Goal: Browse casually: Explore the website without a specific task or goal

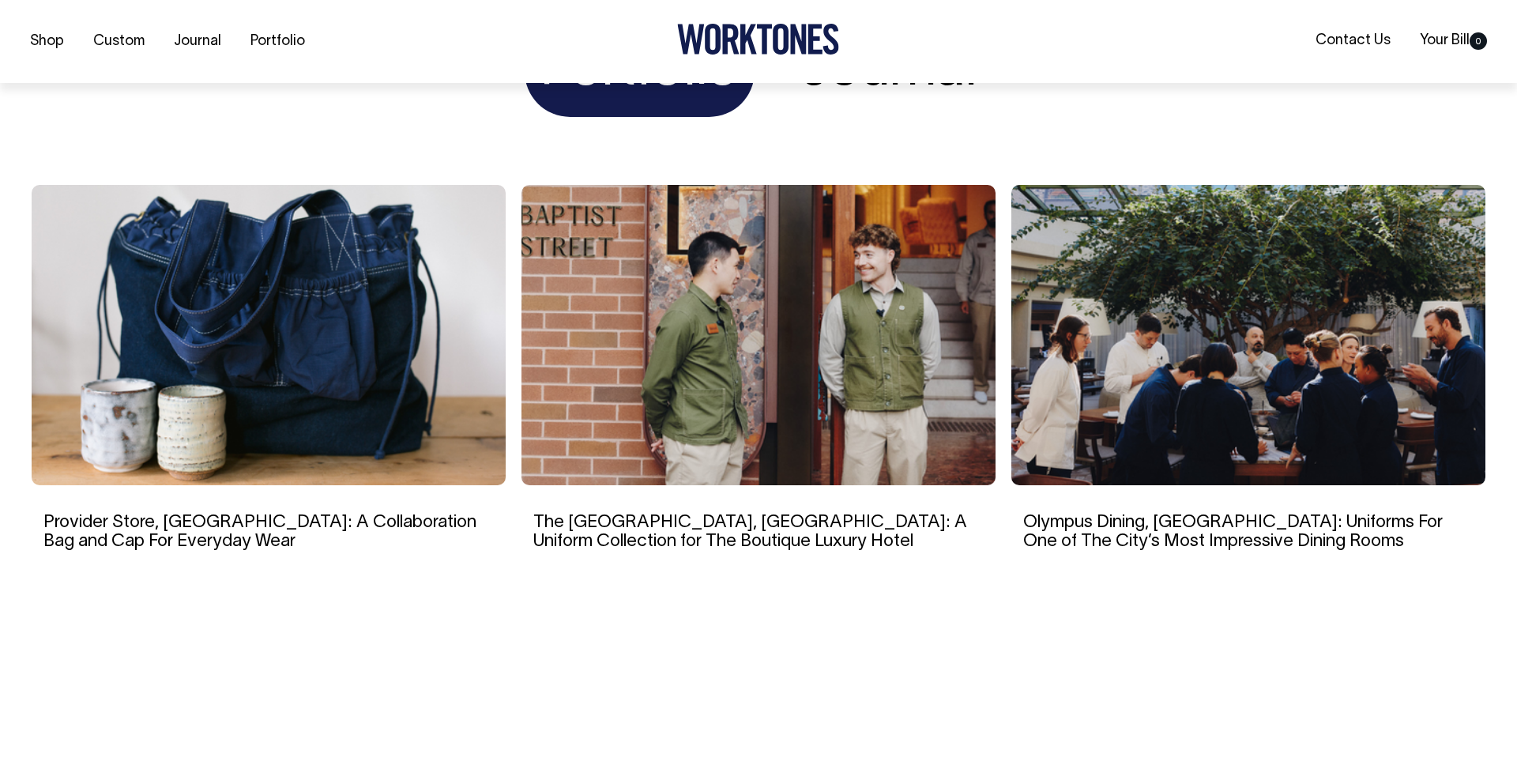
scroll to position [3107, 0]
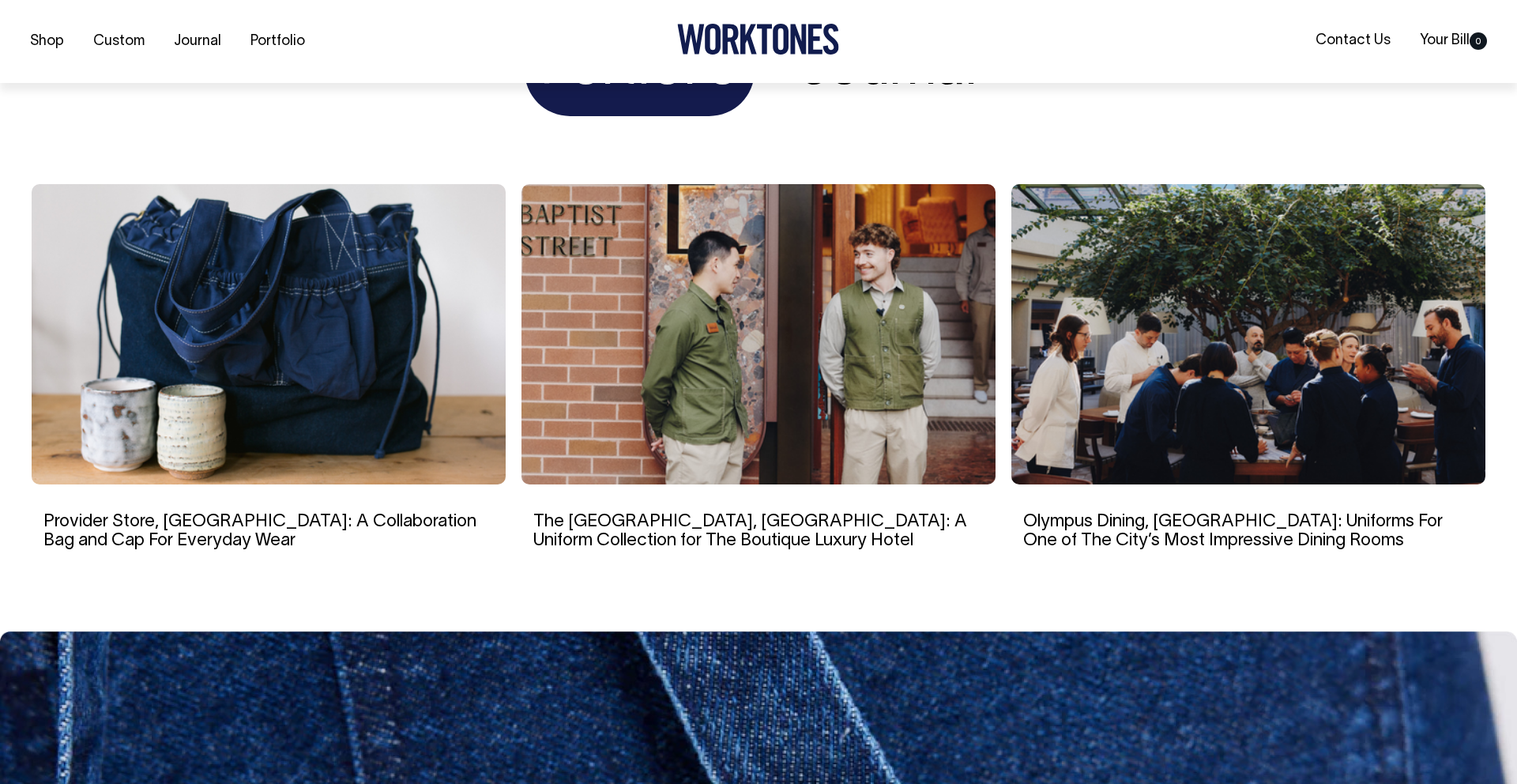
click at [431, 461] on img at bounding box center [268, 333] width 474 height 300
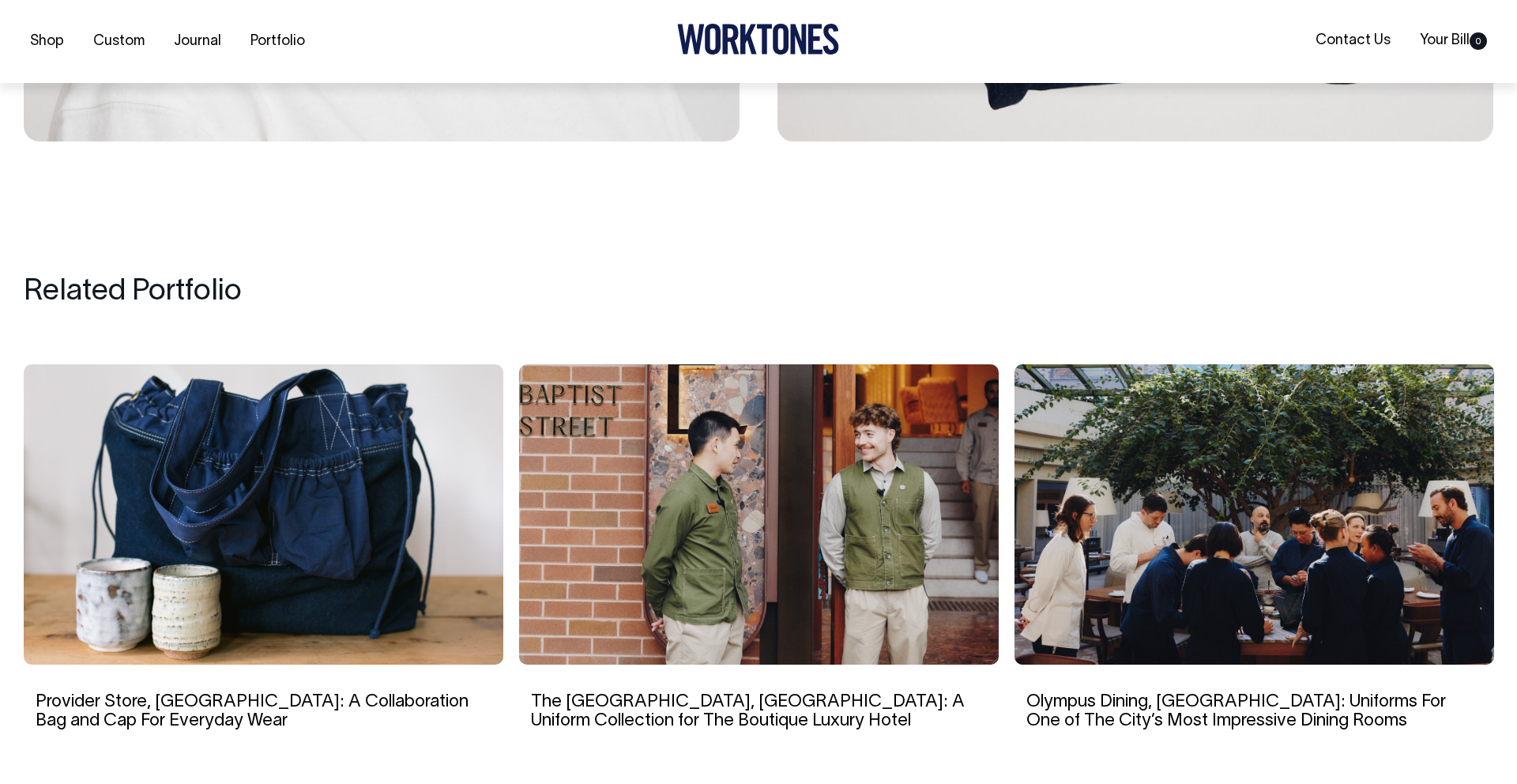
scroll to position [6171, 0]
click at [1253, 541] on img at bounding box center [1254, 513] width 479 height 300
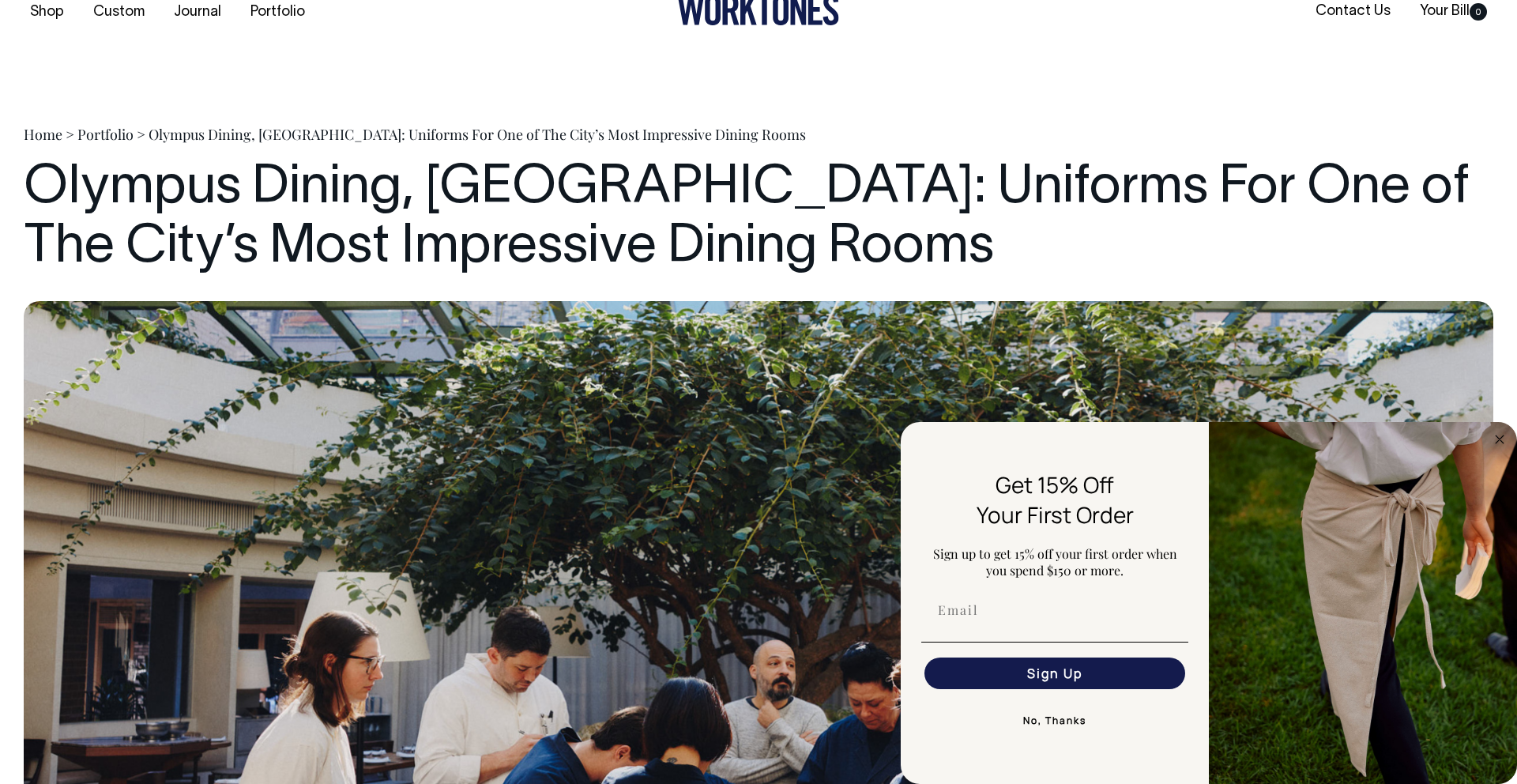
scroll to position [30, 0]
click at [106, 133] on link "Portfolio" at bounding box center [105, 133] width 56 height 19
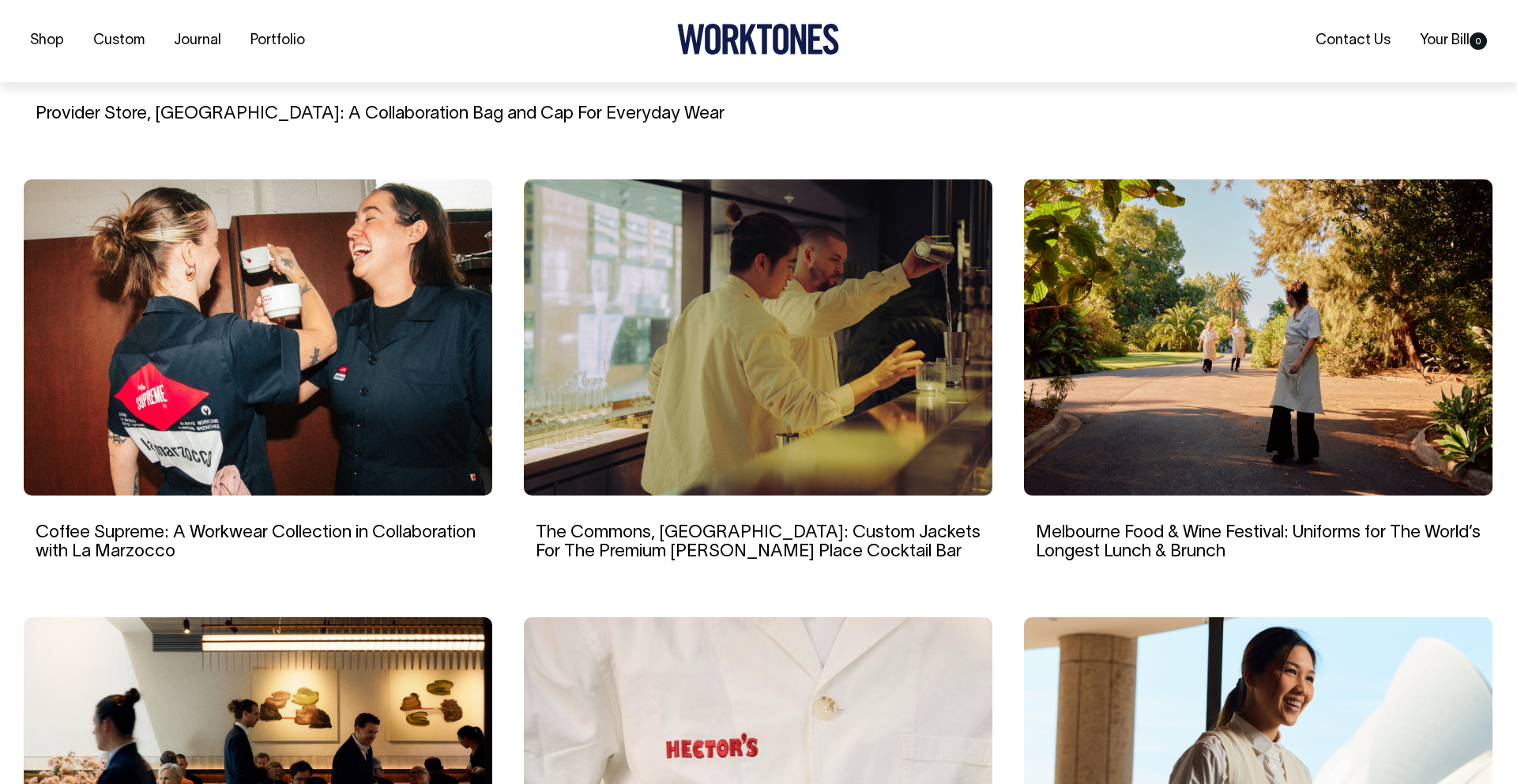
scroll to position [930, 0]
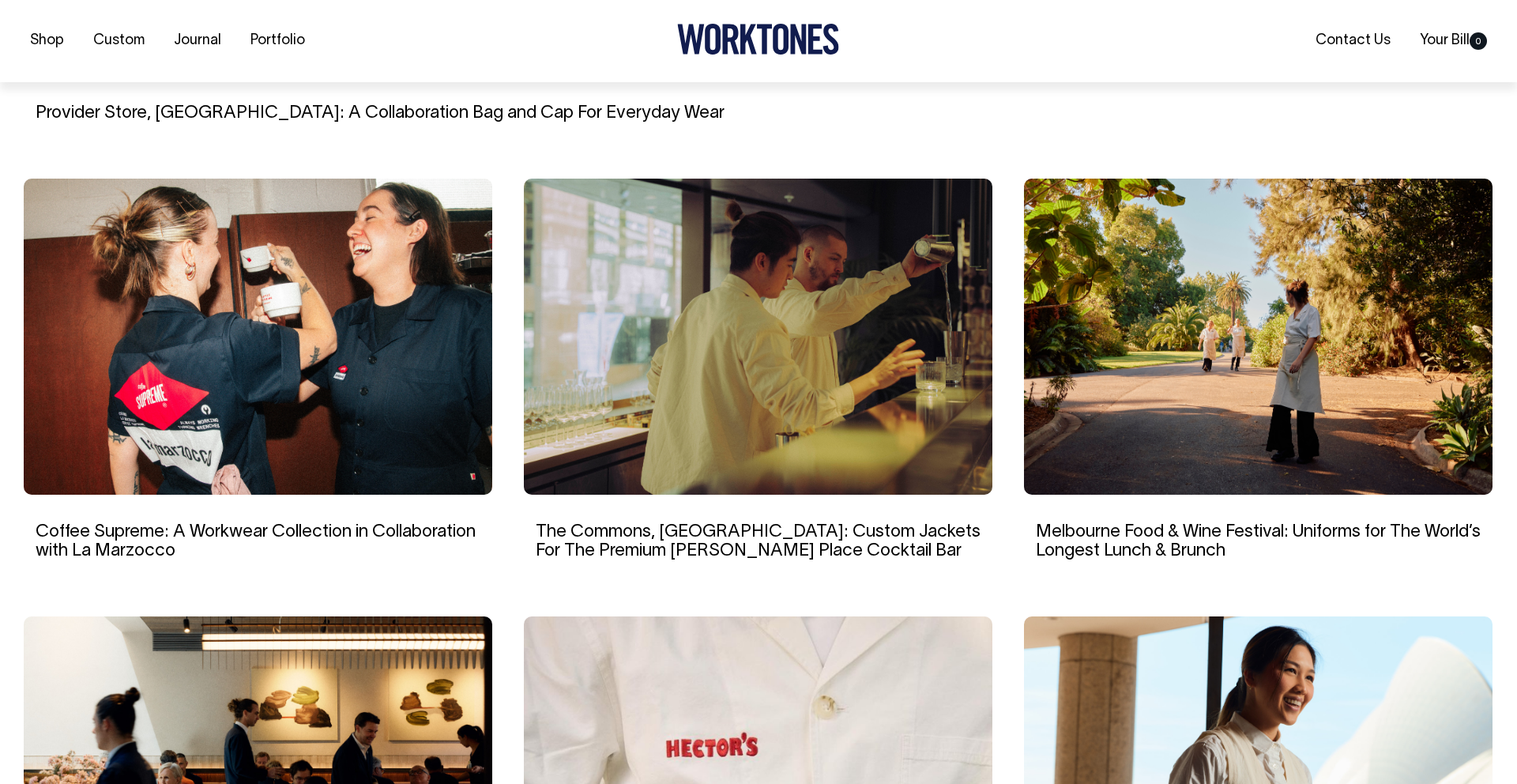
click at [926, 364] on img at bounding box center [758, 336] width 468 height 316
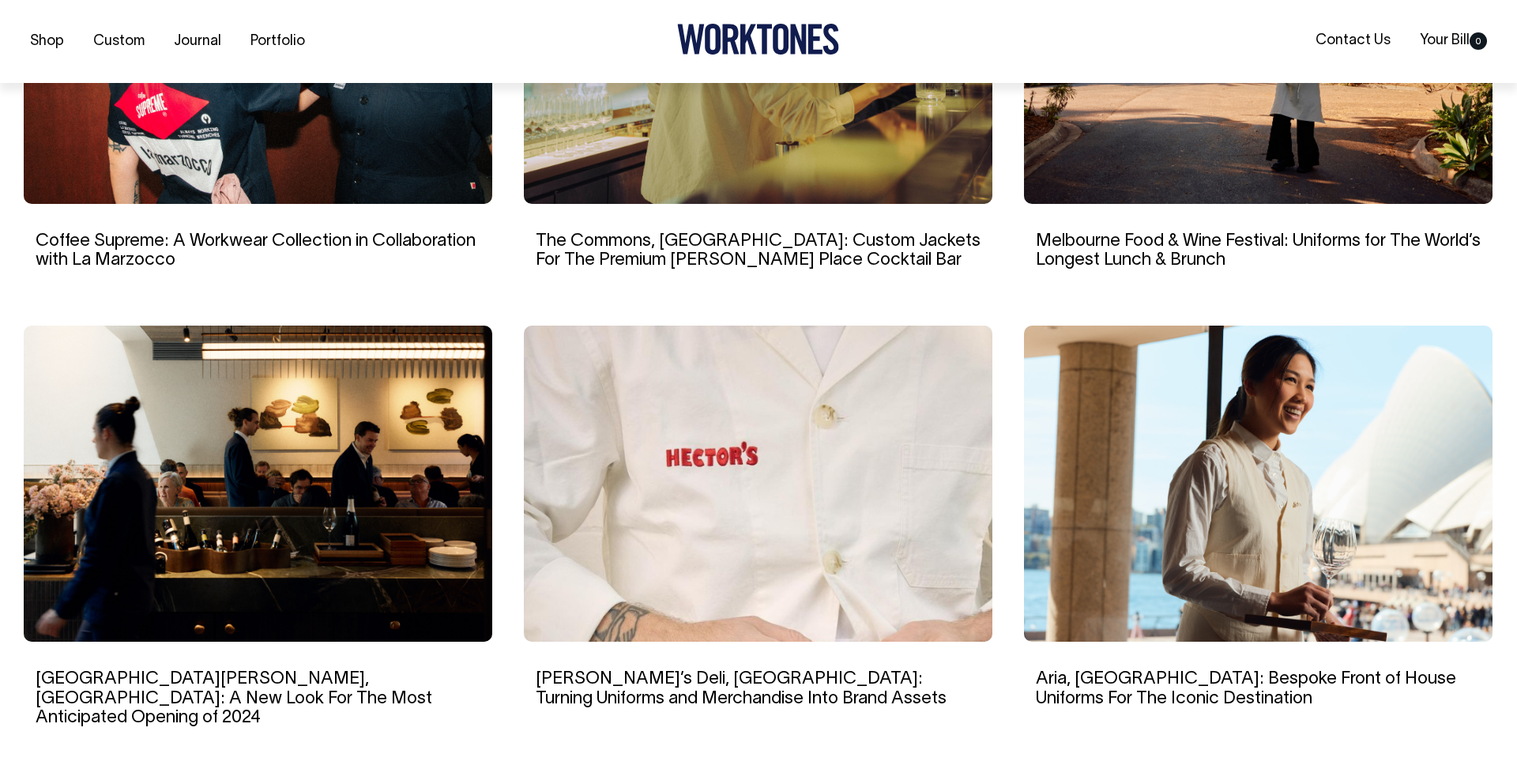
scroll to position [1221, 0]
click at [761, 440] on img at bounding box center [758, 483] width 468 height 316
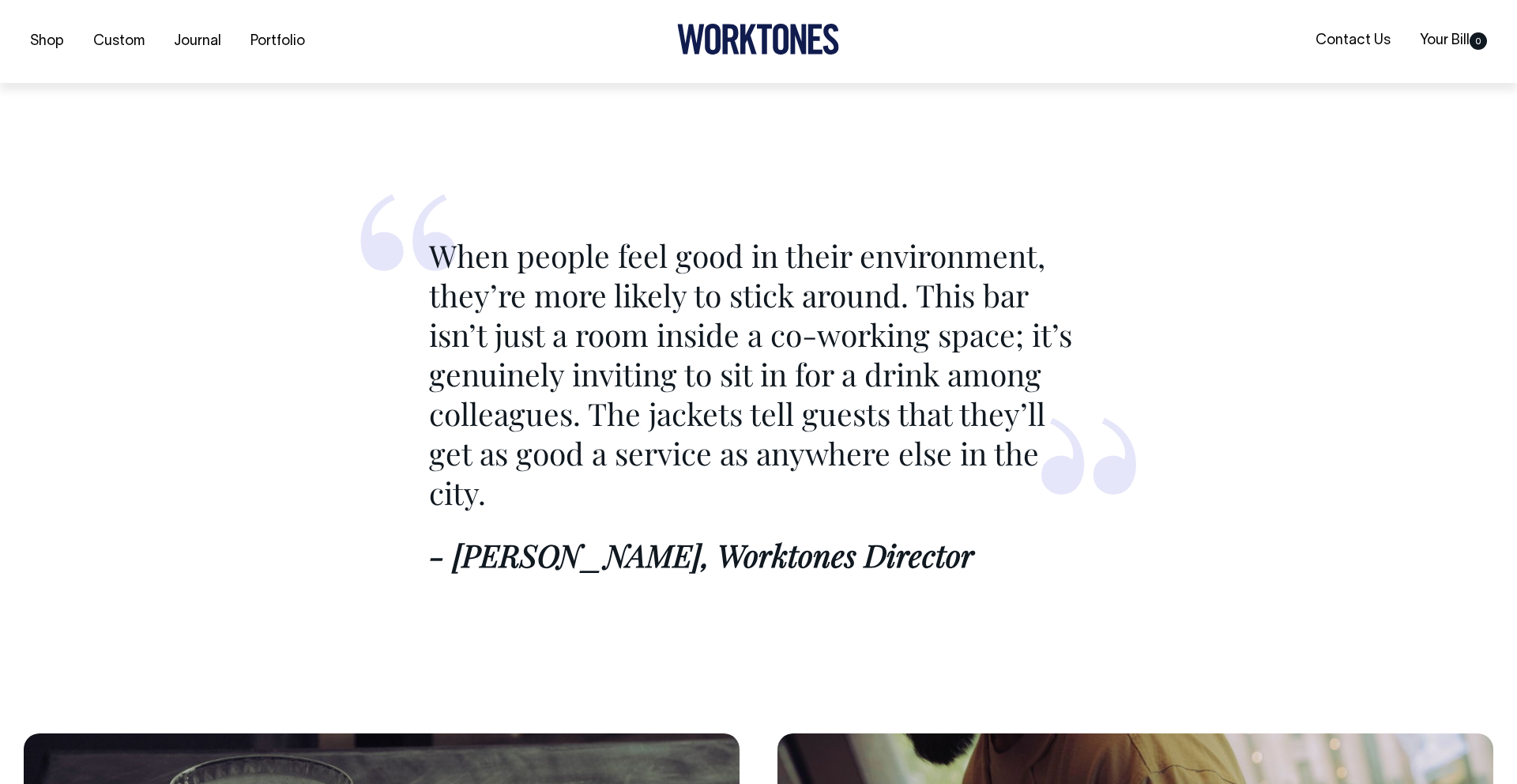
scroll to position [2515, 0]
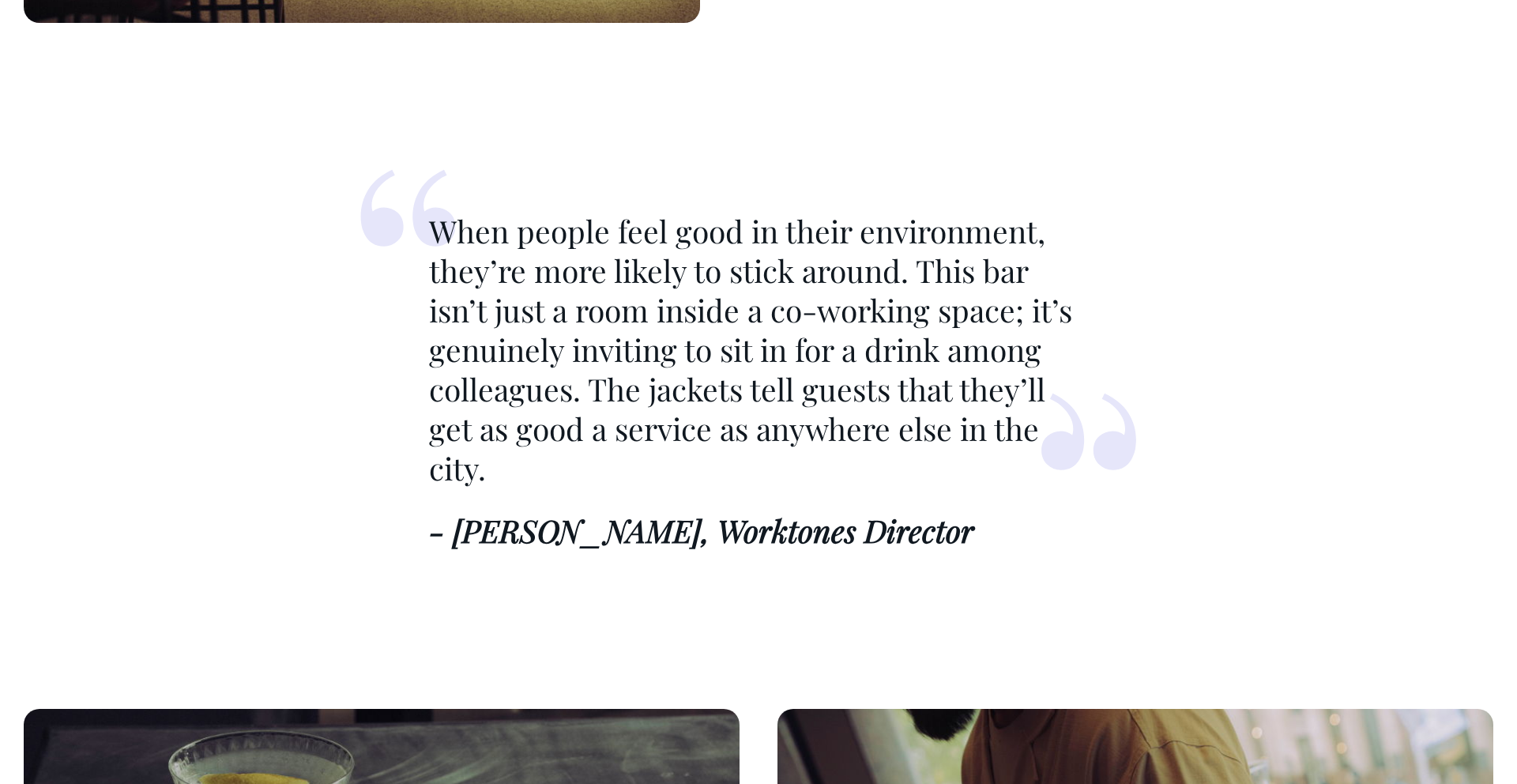
click at [660, 410] on p "When people feel good in their environment, they’re more likely to stick around…" at bounding box center [758, 350] width 659 height 275
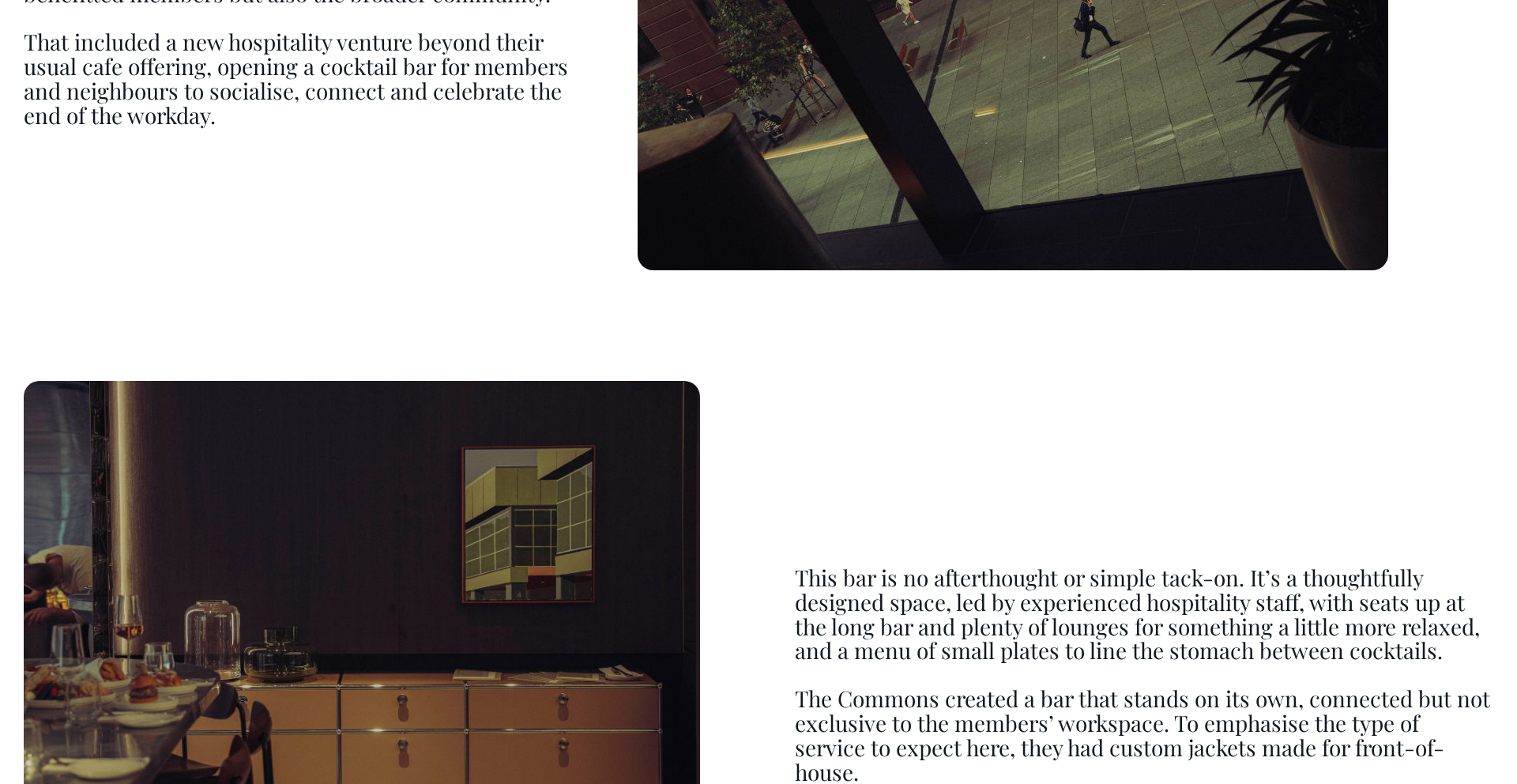
click at [660, 409] on img at bounding box center [362, 677] width 677 height 591
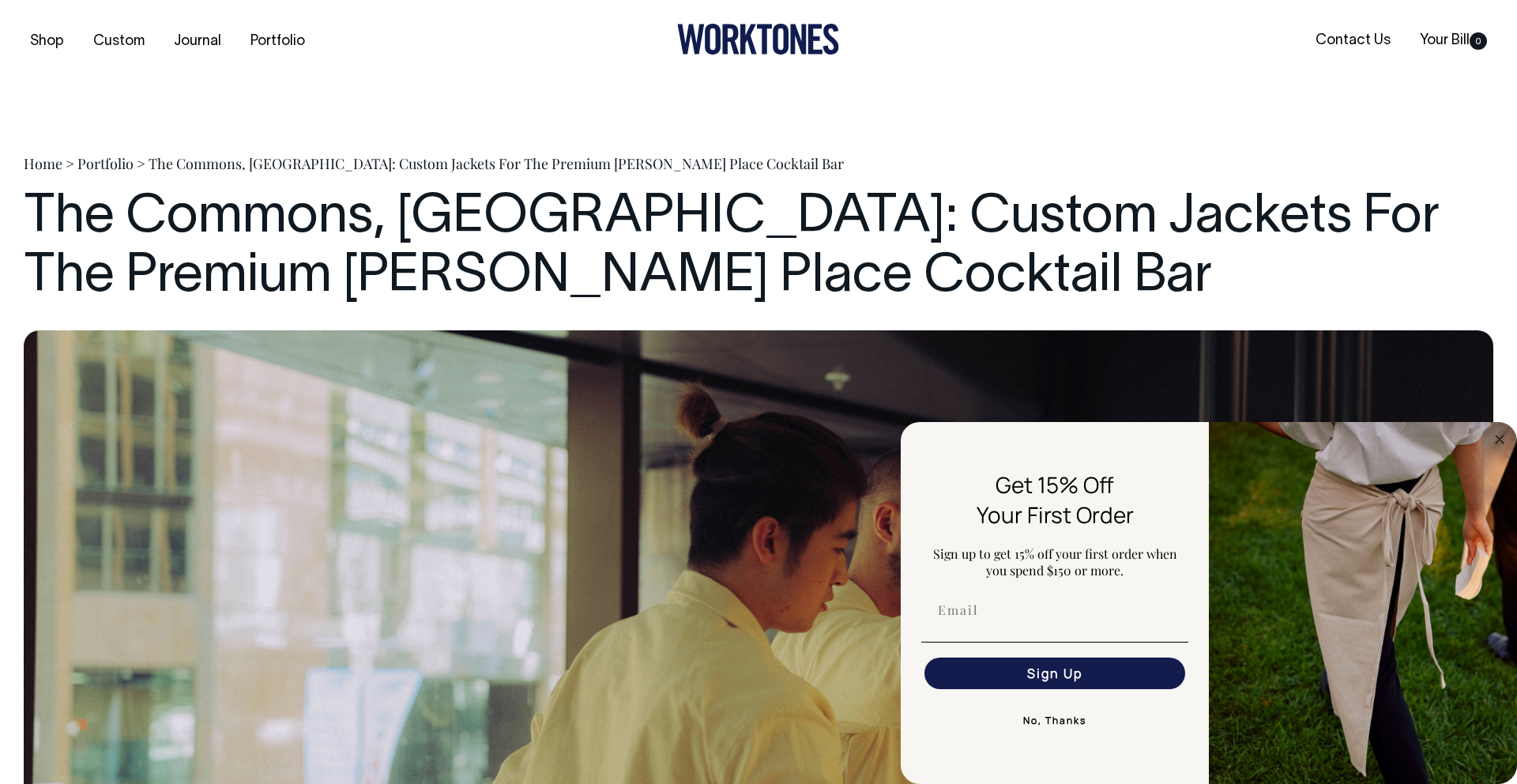
scroll to position [767, 0]
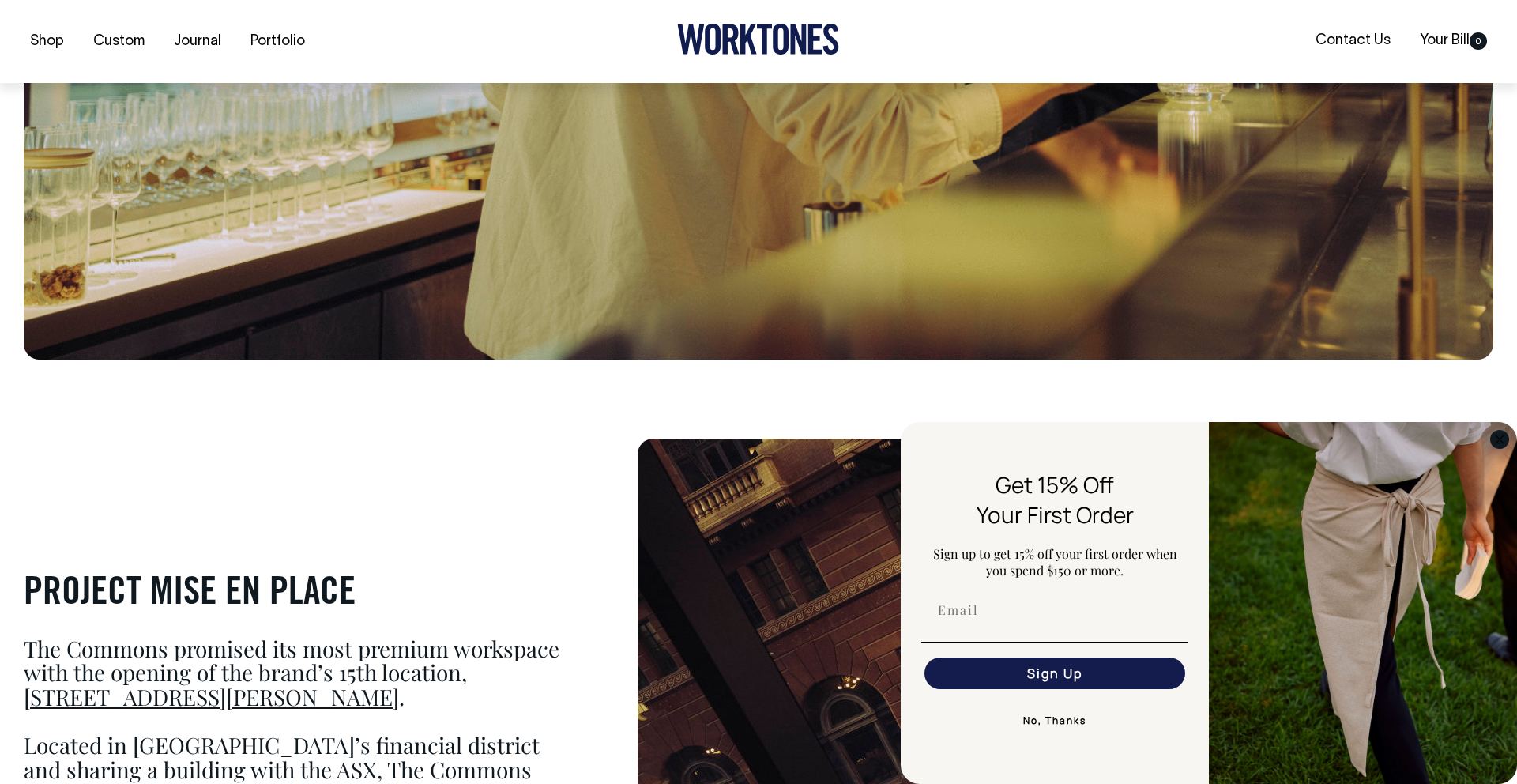
click at [1492, 443] on circle "Close dialog" at bounding box center [1500, 439] width 18 height 18
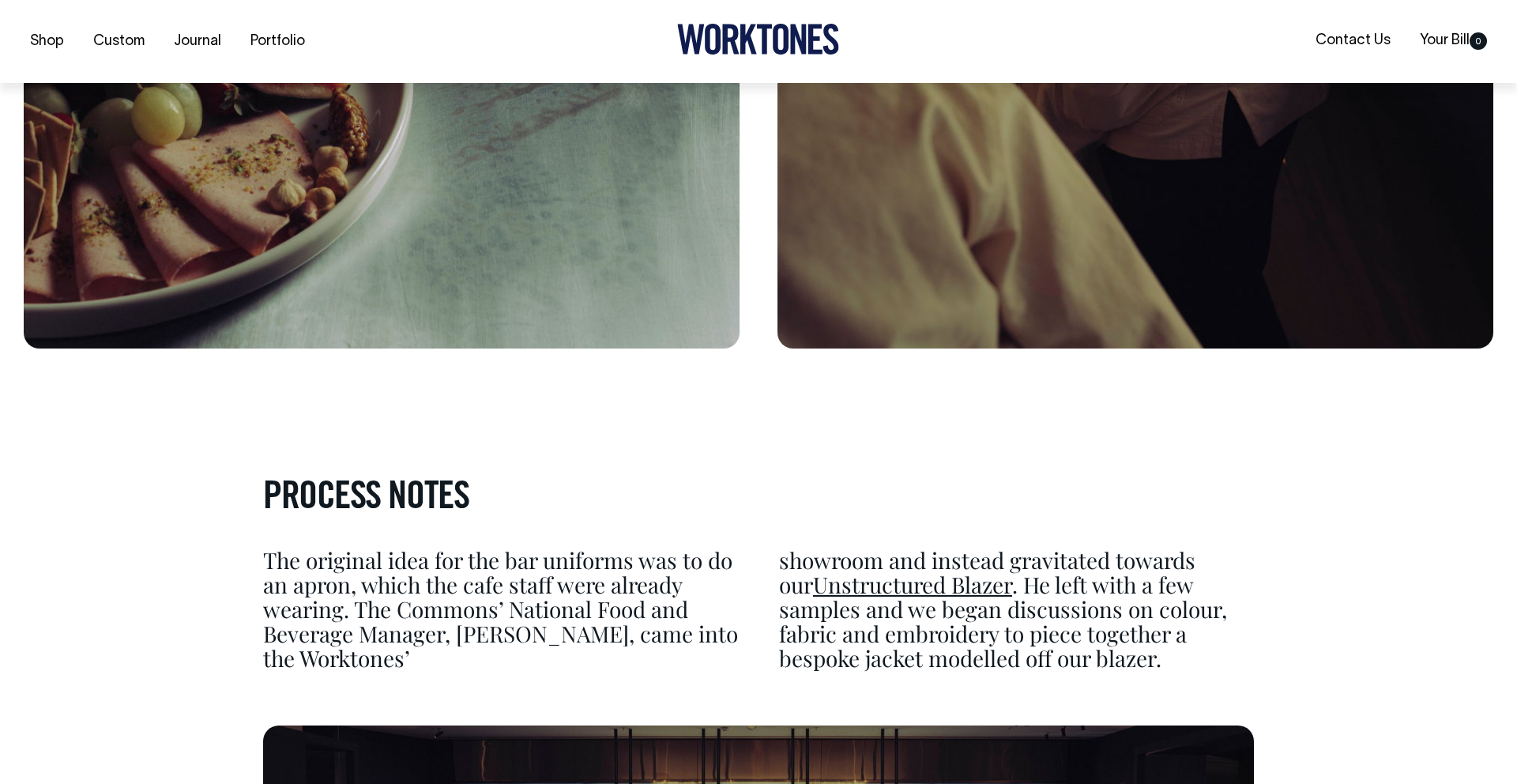
scroll to position [3718, 0]
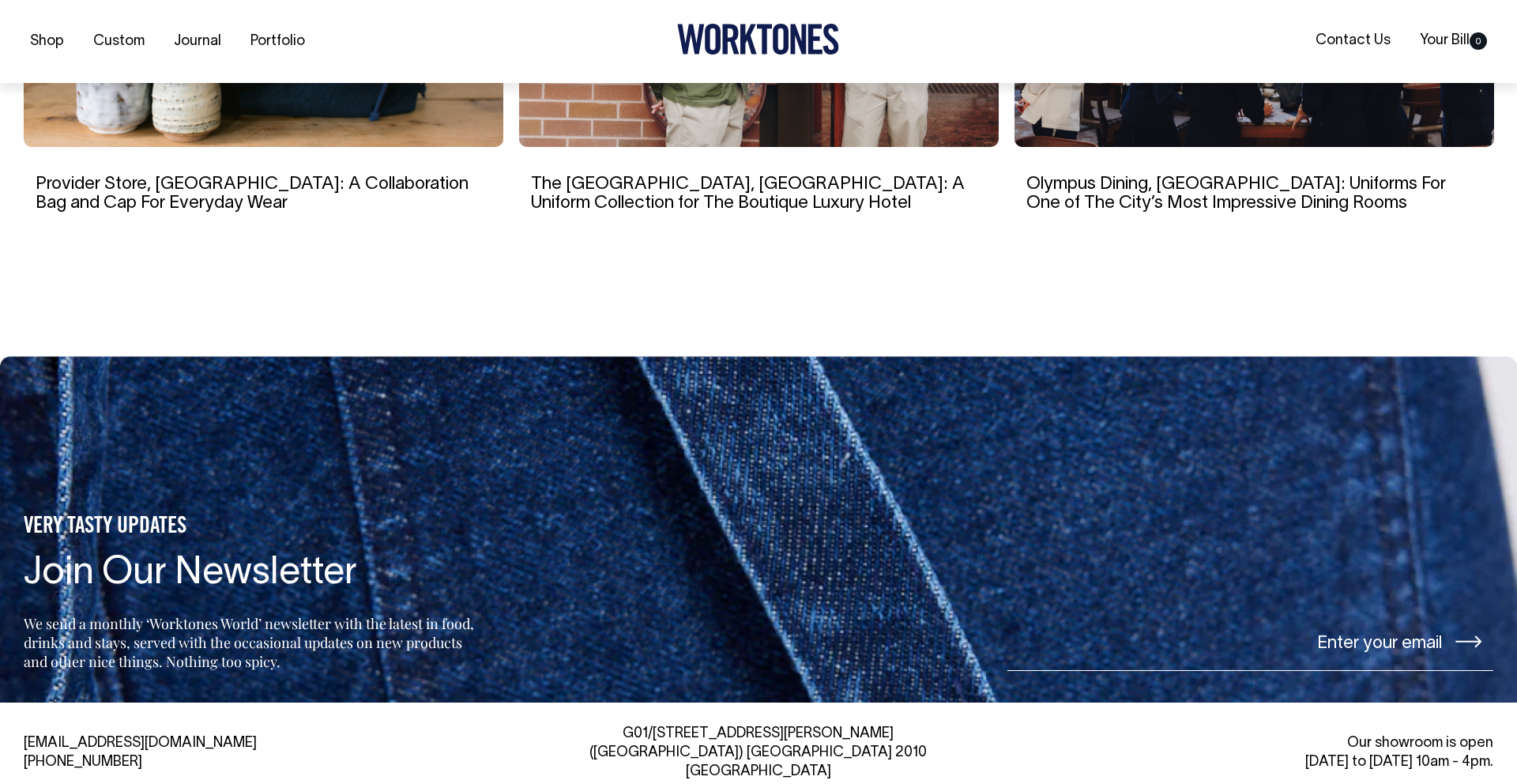
scroll to position [9087, 0]
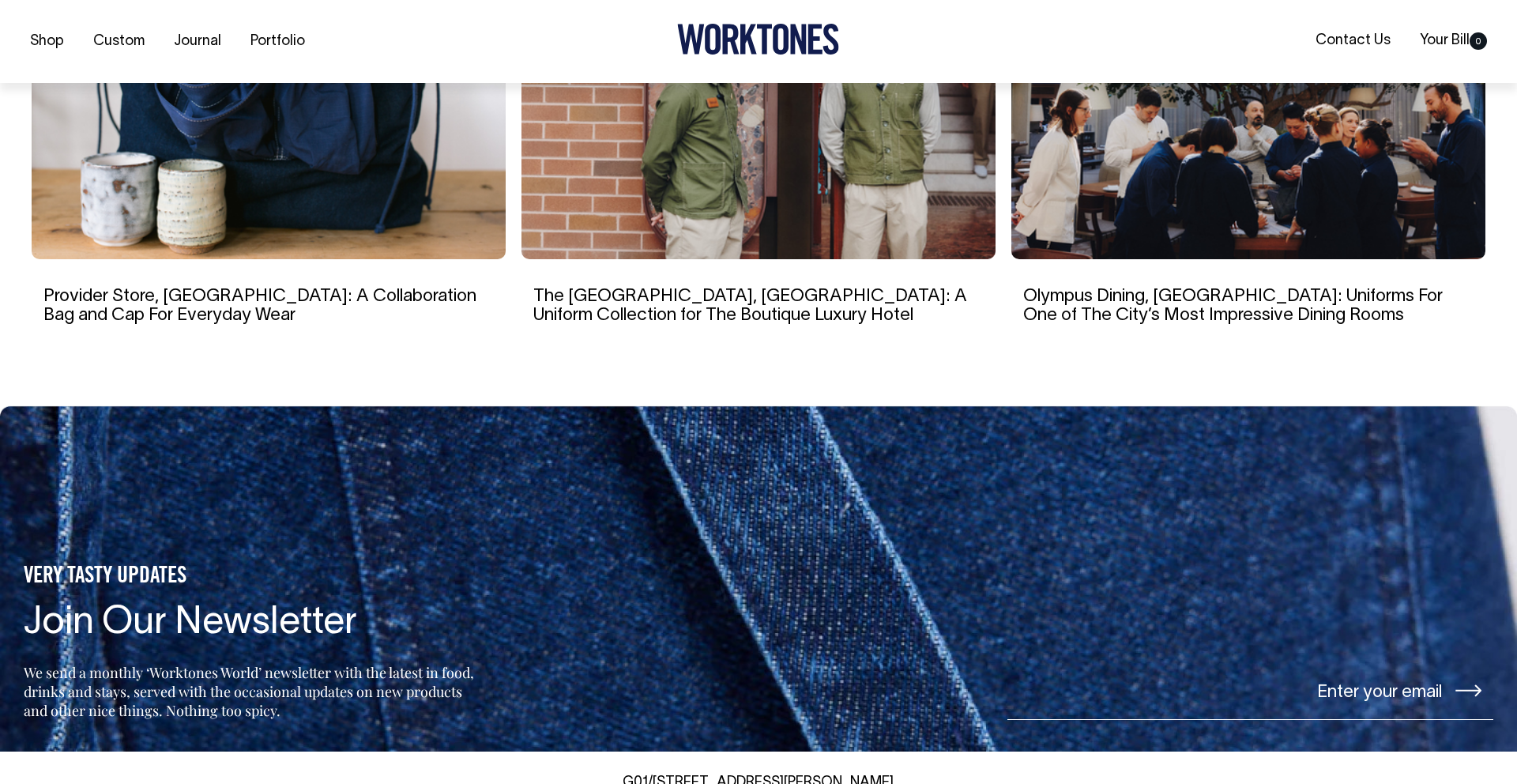
scroll to position [3332, 0]
